Goal: Check status: Check status

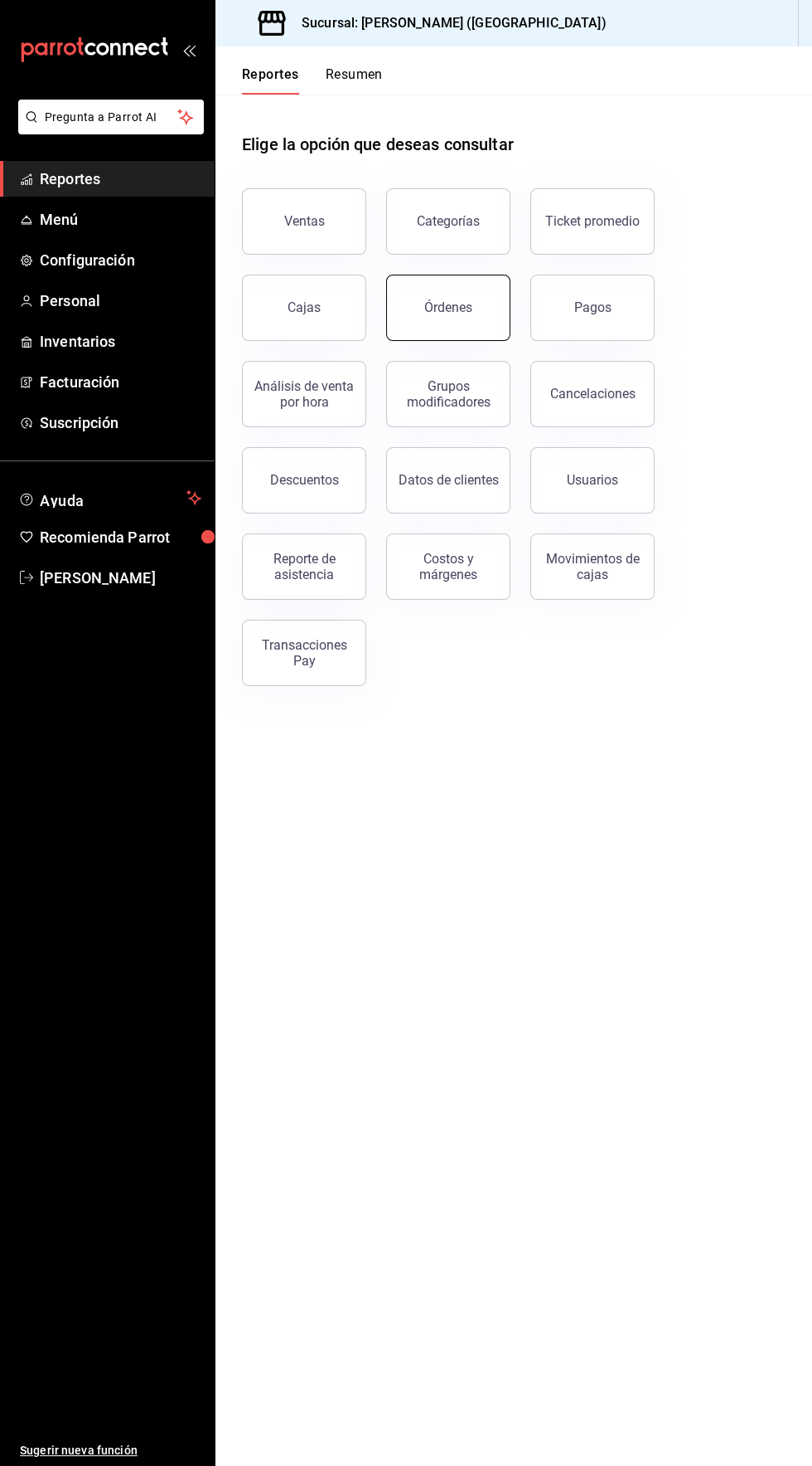
click at [466, 321] on button "Órdenes" at bounding box center [448, 307] width 124 height 66
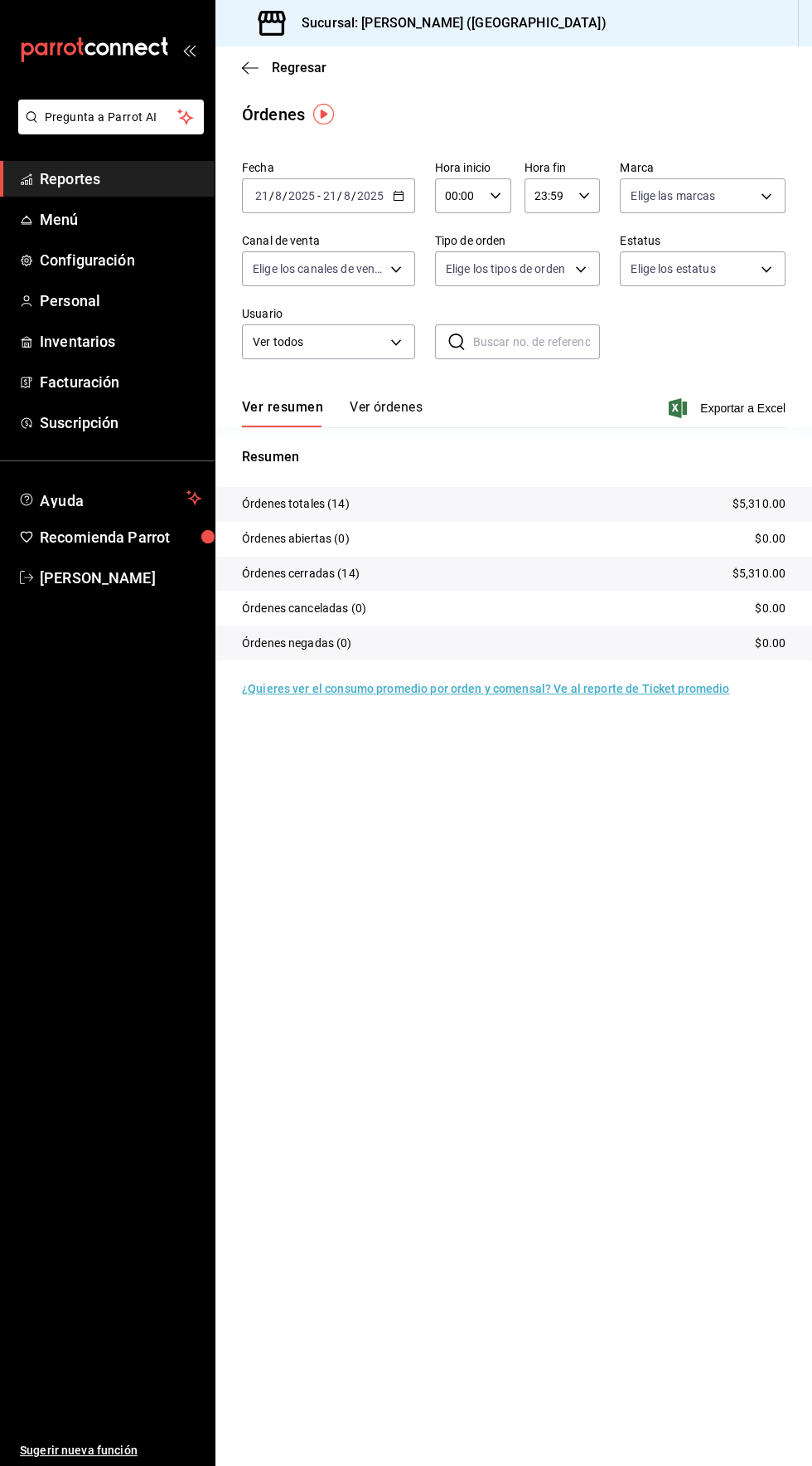
click at [465, 193] on input "00:00" at bounding box center [459, 195] width 48 height 33
click at [459, 243] on span "04" at bounding box center [452, 237] width 12 height 13
type input "04:00"
click at [720, 92] on div at bounding box center [406, 733] width 812 height 1466
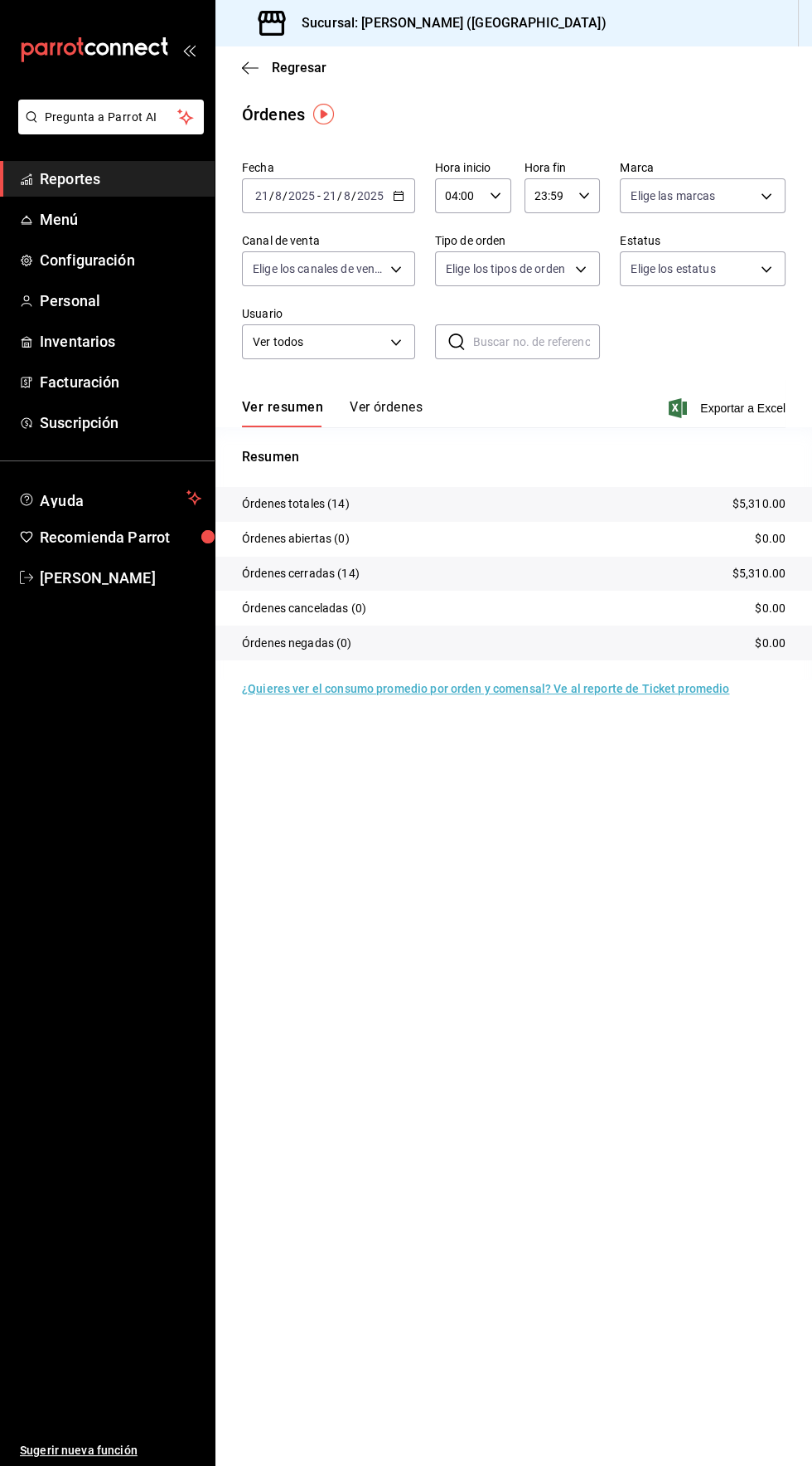
click at [397, 194] on icon "button" at bounding box center [398, 195] width 12 height 12
click at [320, 251] on span "Hoy" at bounding box center [320, 245] width 129 height 17
